Goal: Check status: Check status

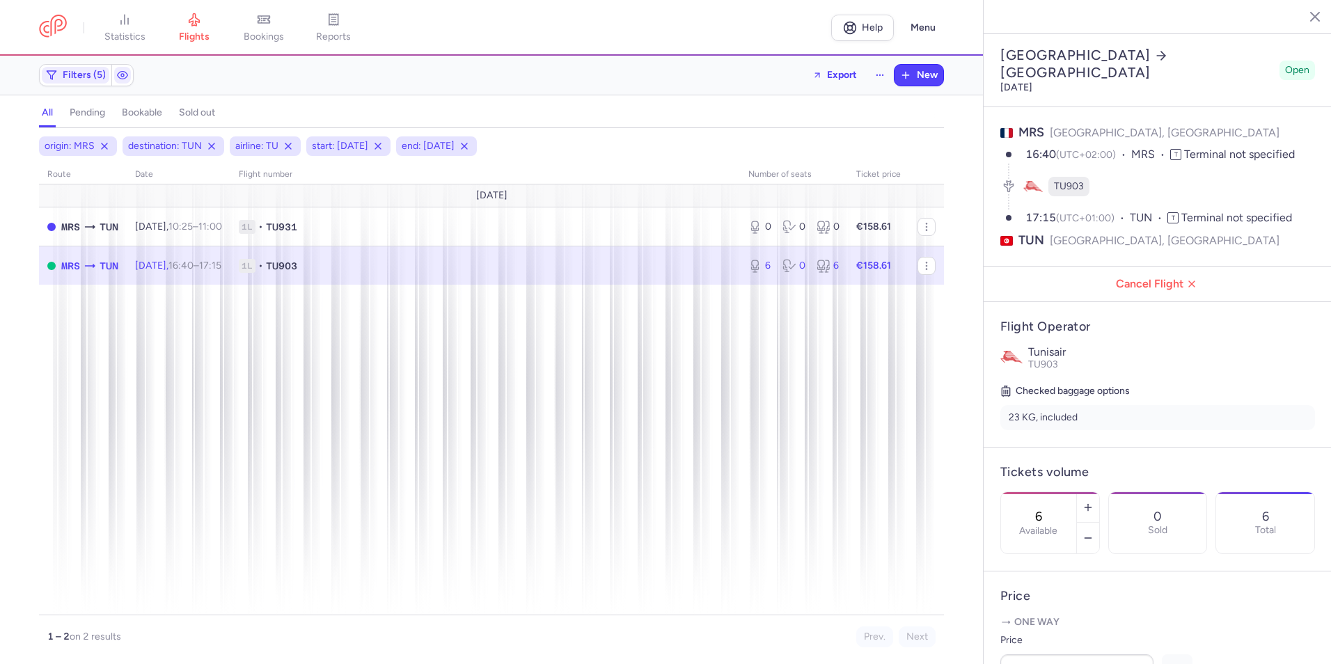
select select "days"
click at [257, 33] on span "bookings" at bounding box center [264, 37] width 40 height 13
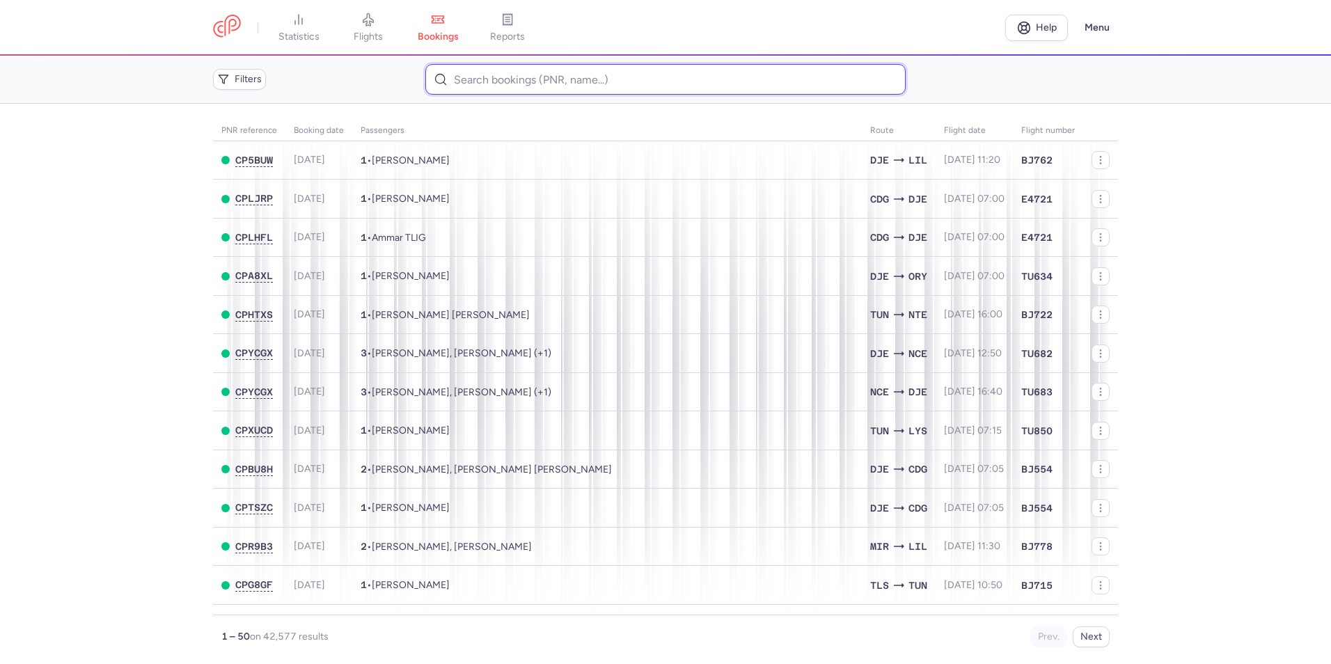
click at [523, 78] on input at bounding box center [664, 79] width 479 height 31
paste input "CPXO96"
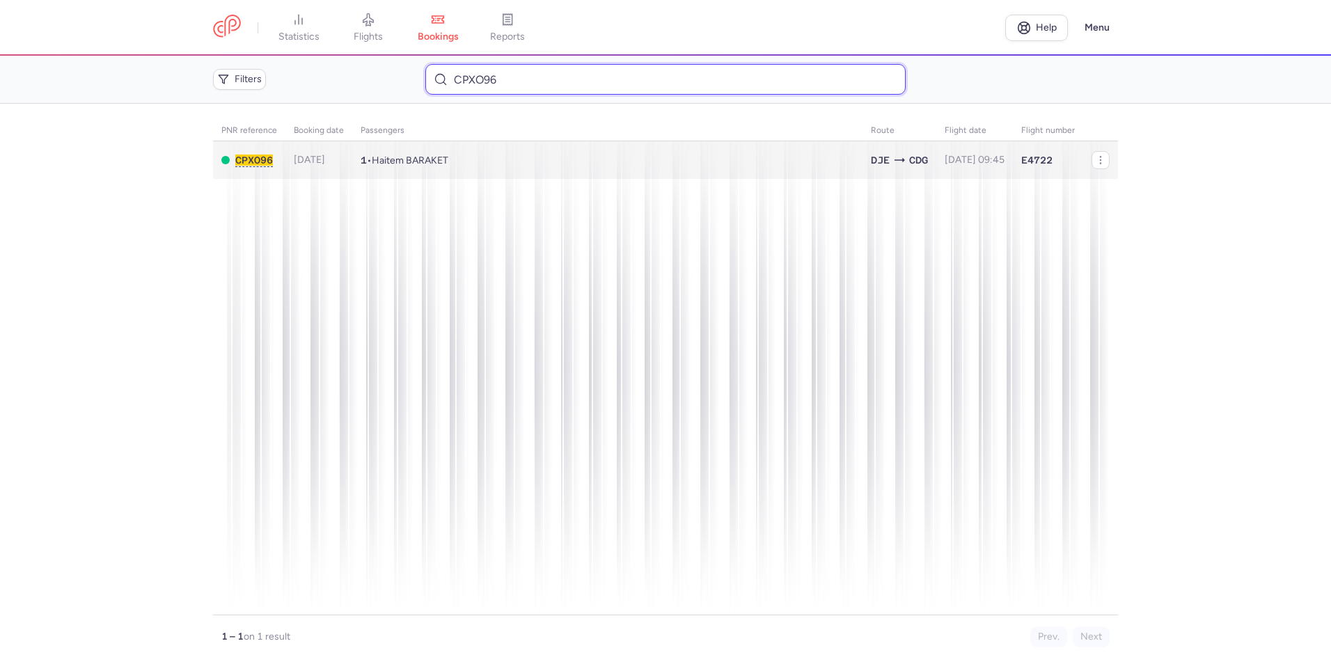
type input "CPXO96"
click at [537, 152] on td "1 • Haitem BARAKET" at bounding box center [607, 160] width 510 height 38
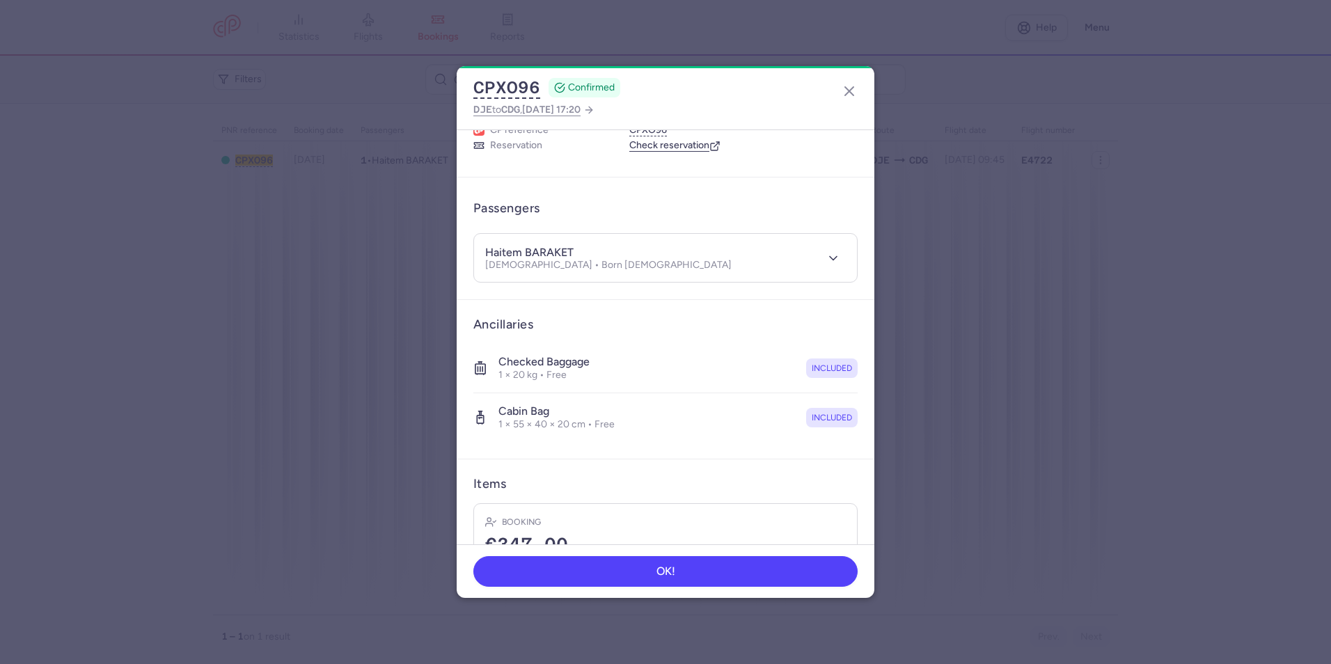
scroll to position [256, 0]
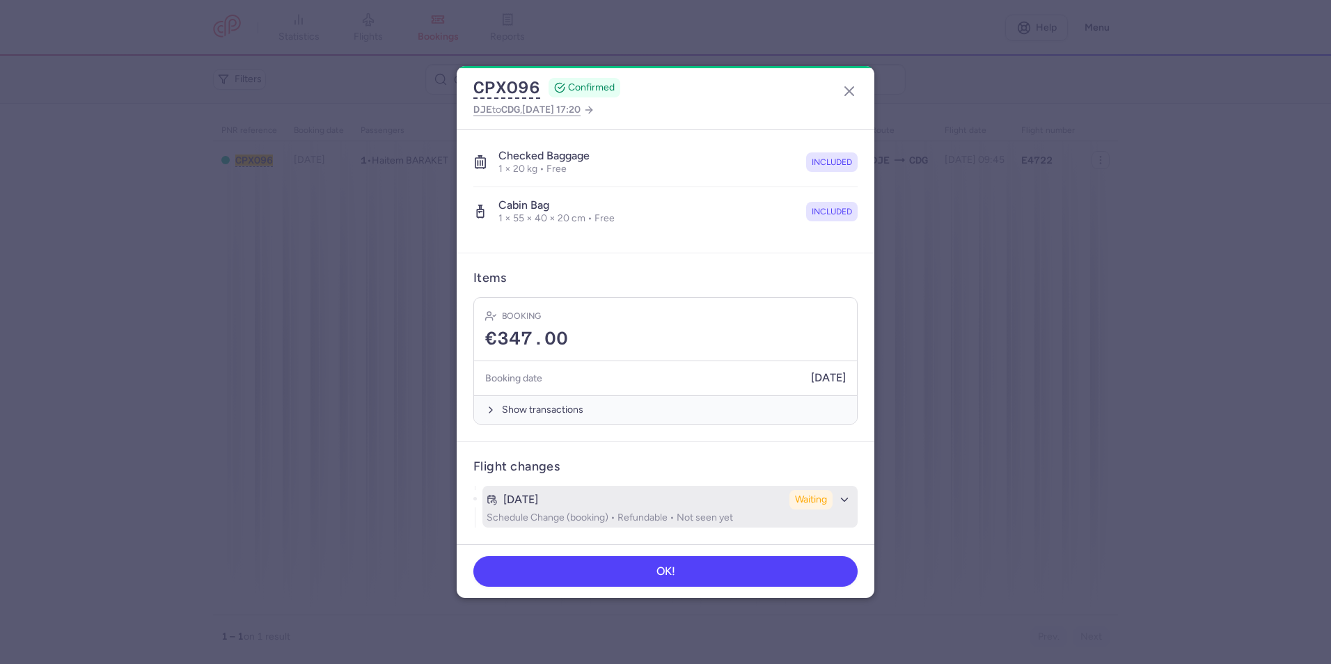
click at [841, 501] on polyline "button" at bounding box center [844, 499] width 6 height 3
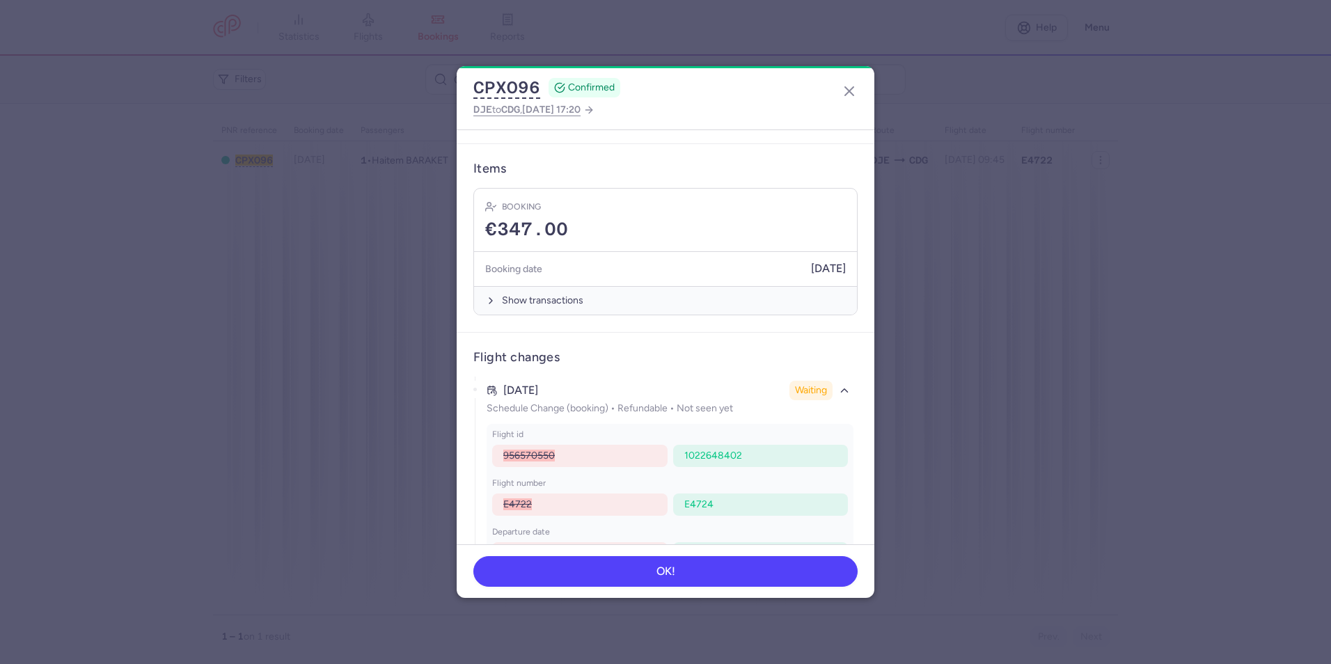
scroll to position [457, 0]
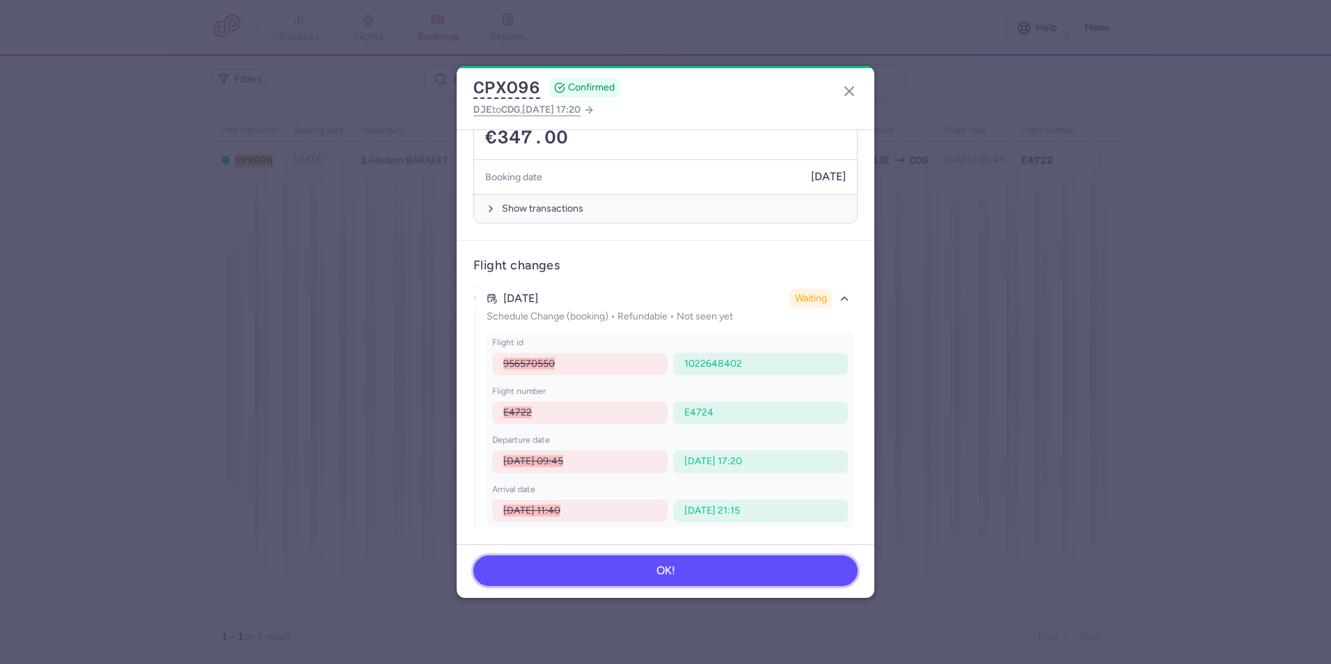
click at [704, 578] on button "OK!" at bounding box center [665, 570] width 384 height 31
